Goal: Task Accomplishment & Management: Manage account settings

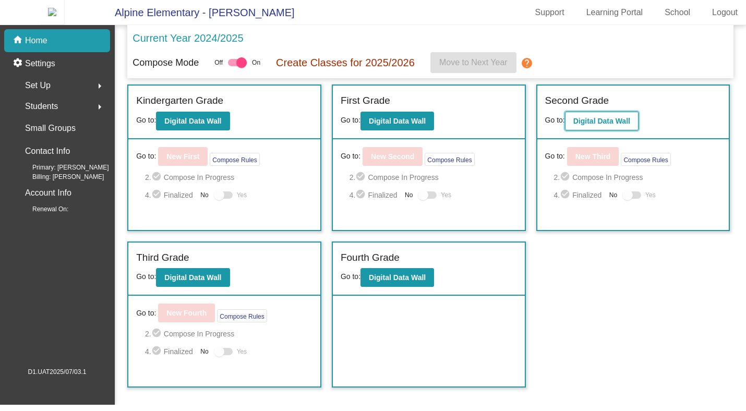
click at [580, 119] on button "Digital Data Wall" at bounding box center [602, 121] width 74 height 19
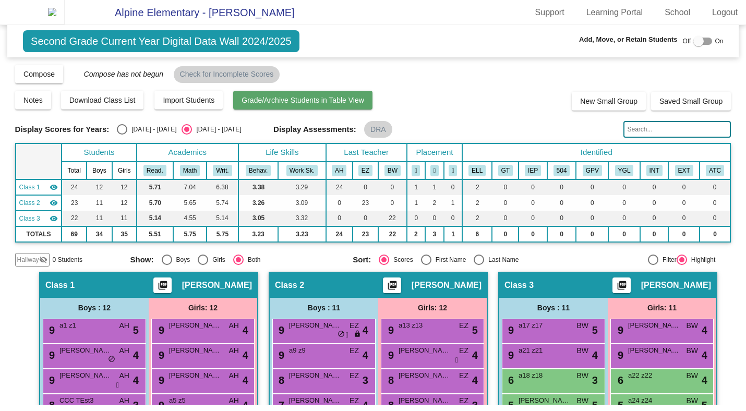
click at [289, 104] on span "Grade/Archive Students in Table View" at bounding box center [303, 100] width 123 height 8
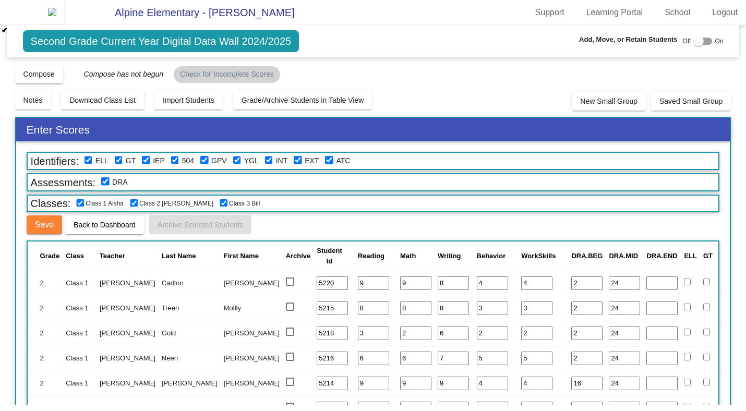
click at [477, 287] on input "4" at bounding box center [492, 283] width 31 height 14
type input "5"
type input "6"
click at [448, 234] on div "Save Back to Dashboard Archive Selected Students" at bounding box center [373, 224] width 693 height 19
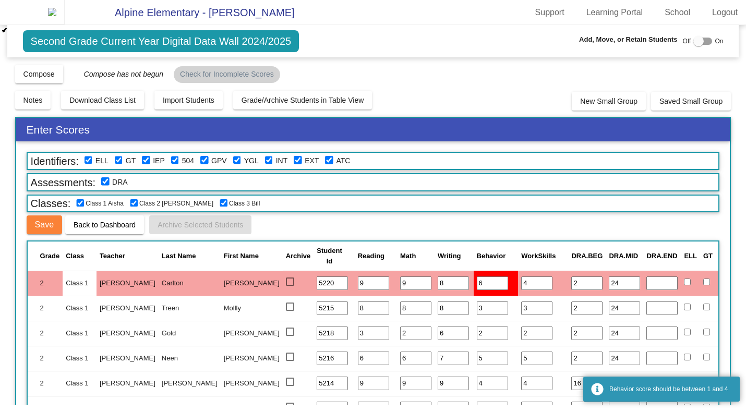
click at [477, 290] on input "6" at bounding box center [492, 283] width 31 height 14
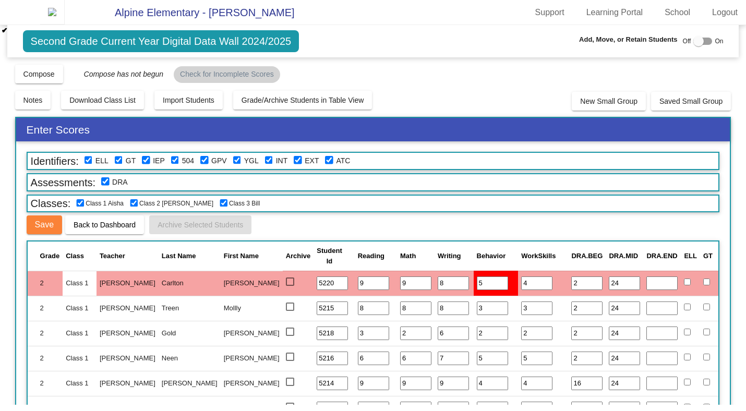
type input "5"
click at [437, 244] on div "Identifiers: ELL GT IEP 504 GPV YGL INT EXT ATC Assessments: DRA Classes: Class…" at bounding box center [373, 303] width 714 height 324
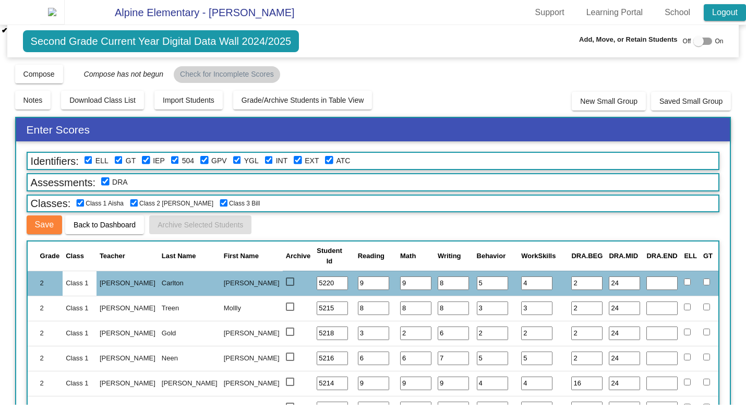
click at [724, 15] on link "Logout" at bounding box center [725, 12] width 42 height 17
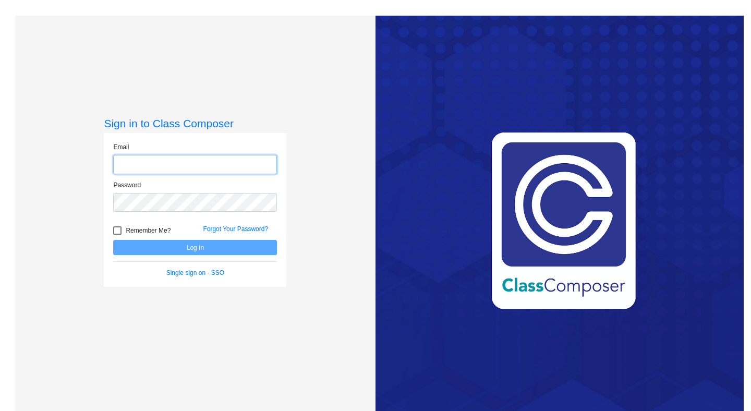
type input "[PERSON_NAME][EMAIL_ADDRESS][DOMAIN_NAME]"
